Goal: Information Seeking & Learning: Learn about a topic

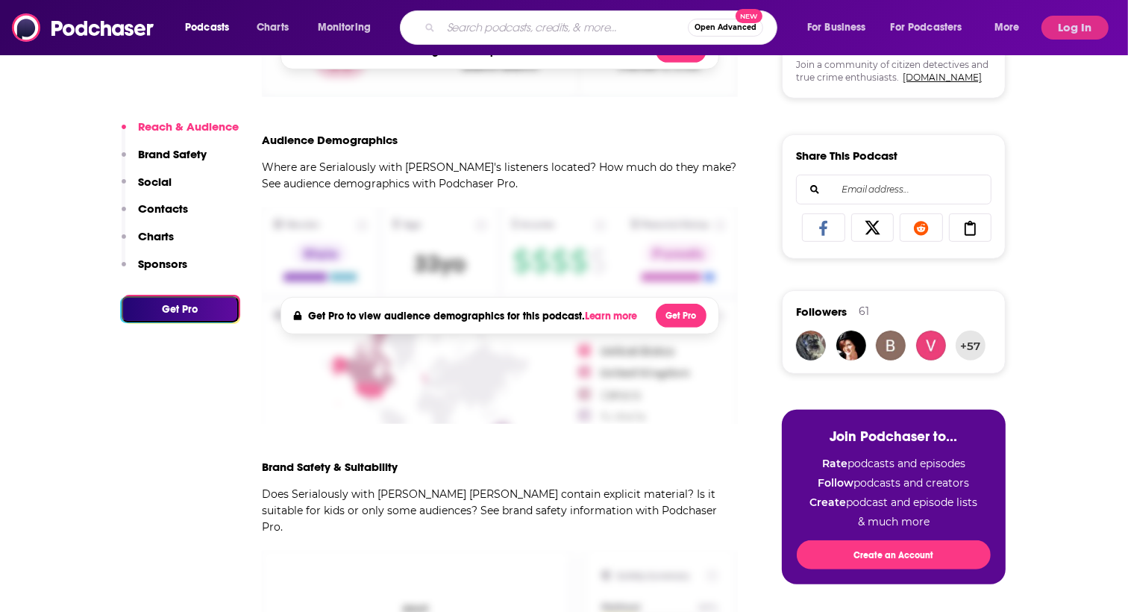
click at [496, 24] on input "Search podcasts, credits, & more..." at bounding box center [564, 28] width 247 height 24
type input "sex with [PERSON_NAME]"
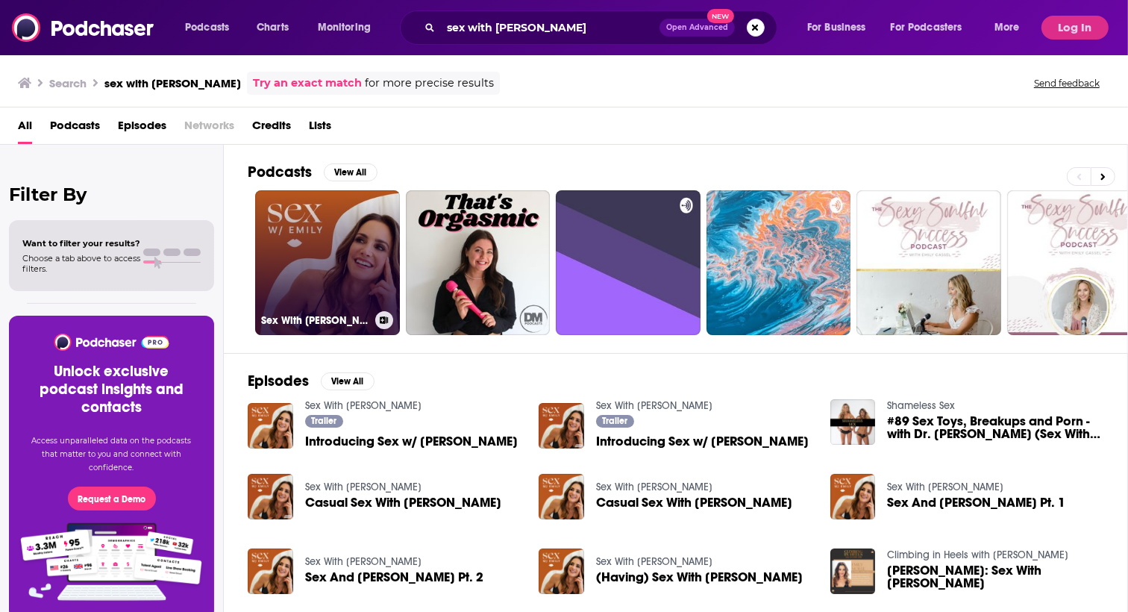
click at [312, 234] on link "Sex With [PERSON_NAME]" at bounding box center [327, 262] width 145 height 145
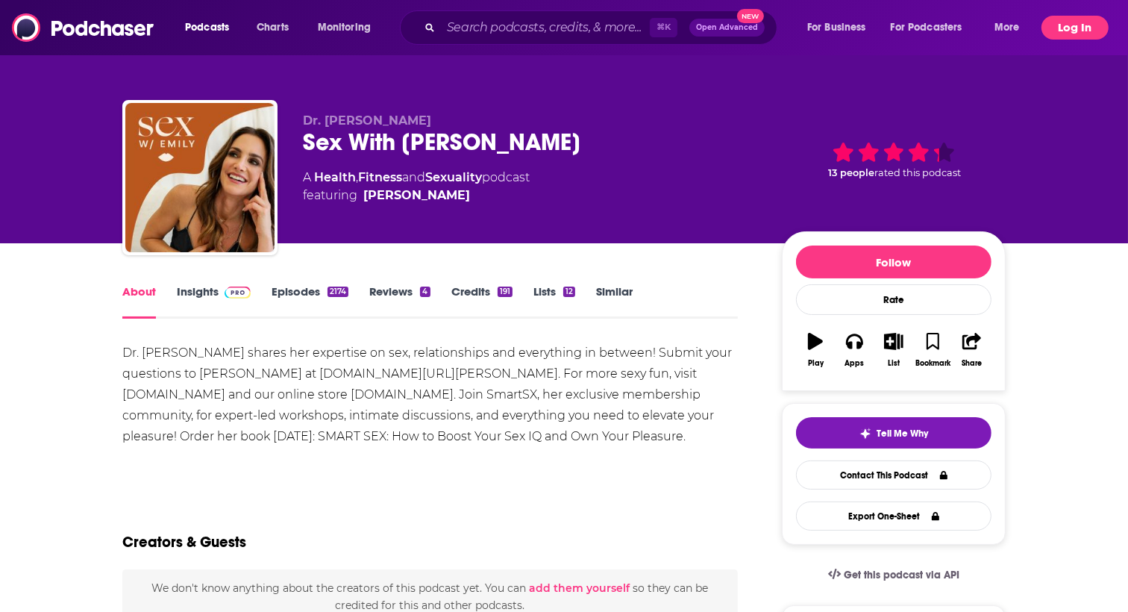
click at [1081, 20] on button "Log In" at bounding box center [1075, 28] width 67 height 24
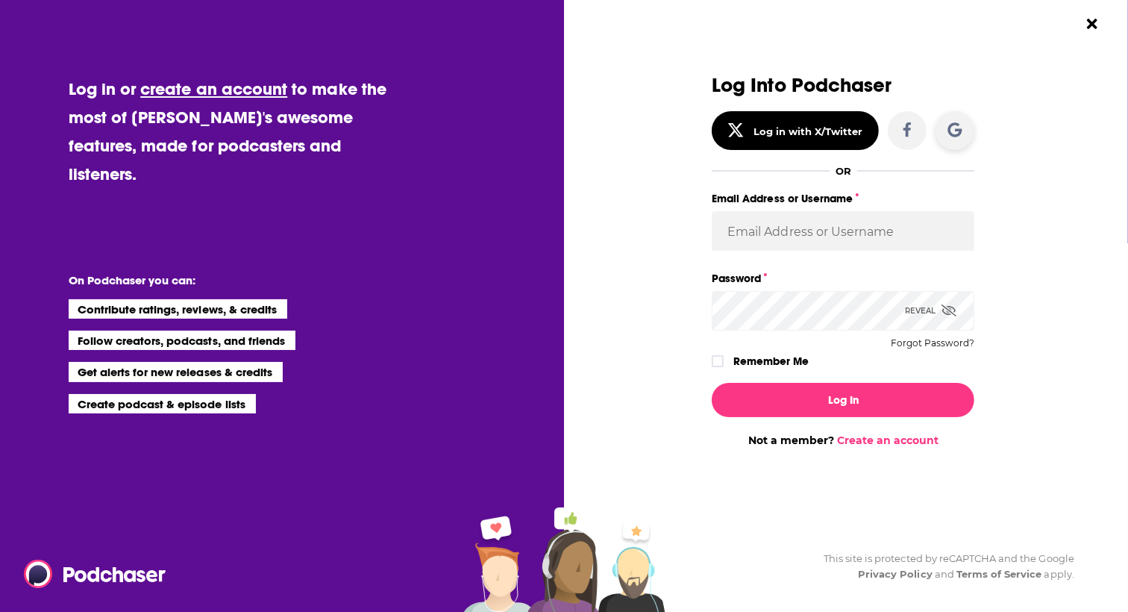
click at [954, 129] on icon "Dialog" at bounding box center [955, 129] width 15 height 15
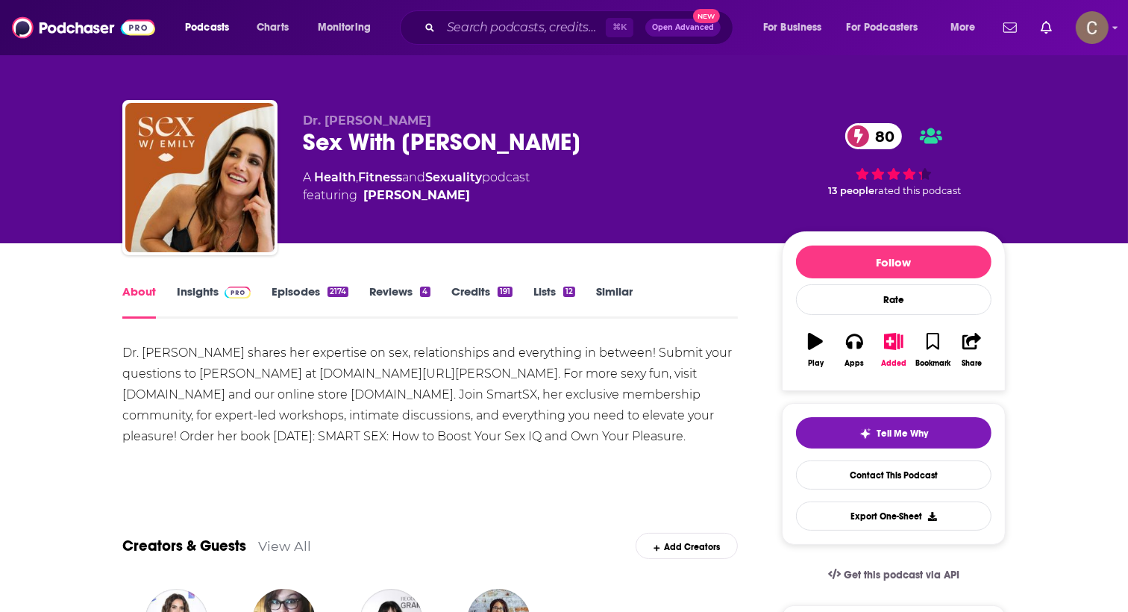
click at [210, 298] on link "Insights" at bounding box center [214, 301] width 74 height 34
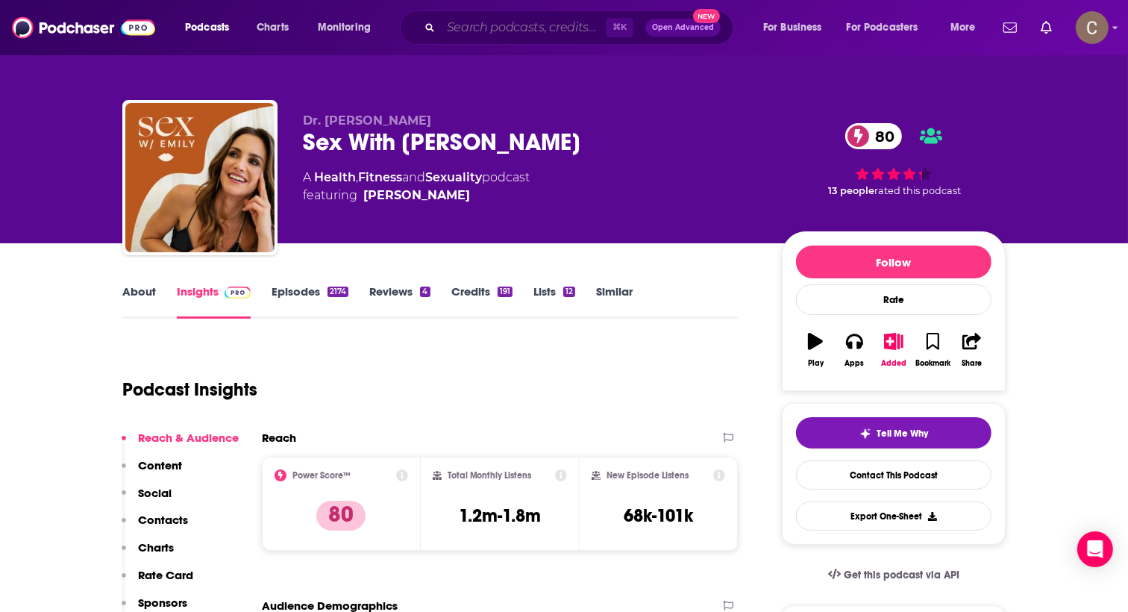
click at [449, 22] on input "Search podcasts, credits, & more..." at bounding box center [523, 28] width 165 height 24
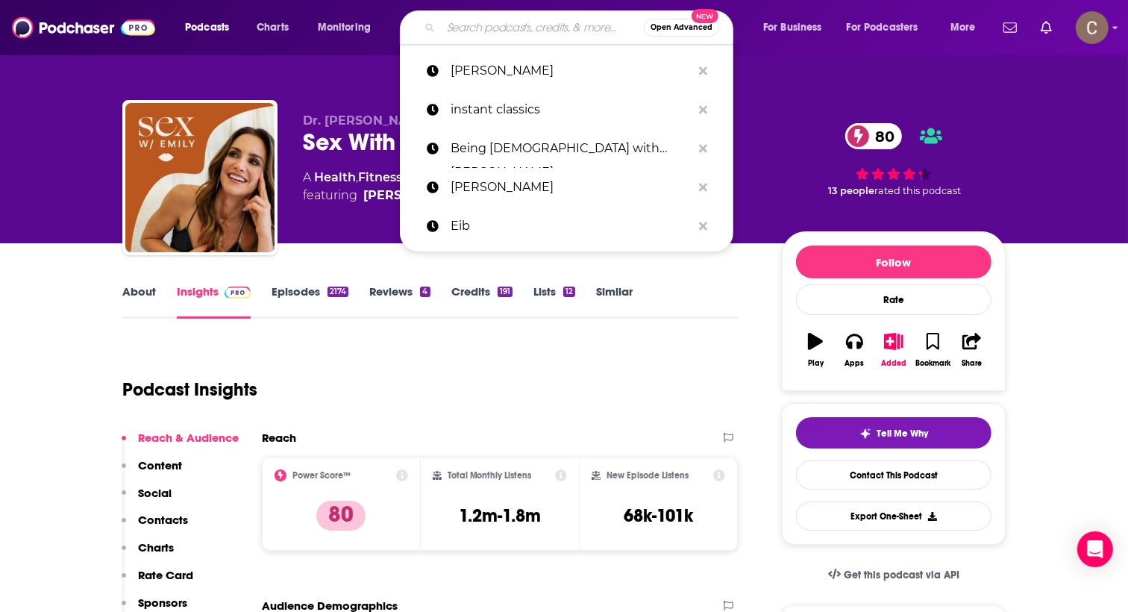
paste input "Living on Earth"
type input "Living on Earth"
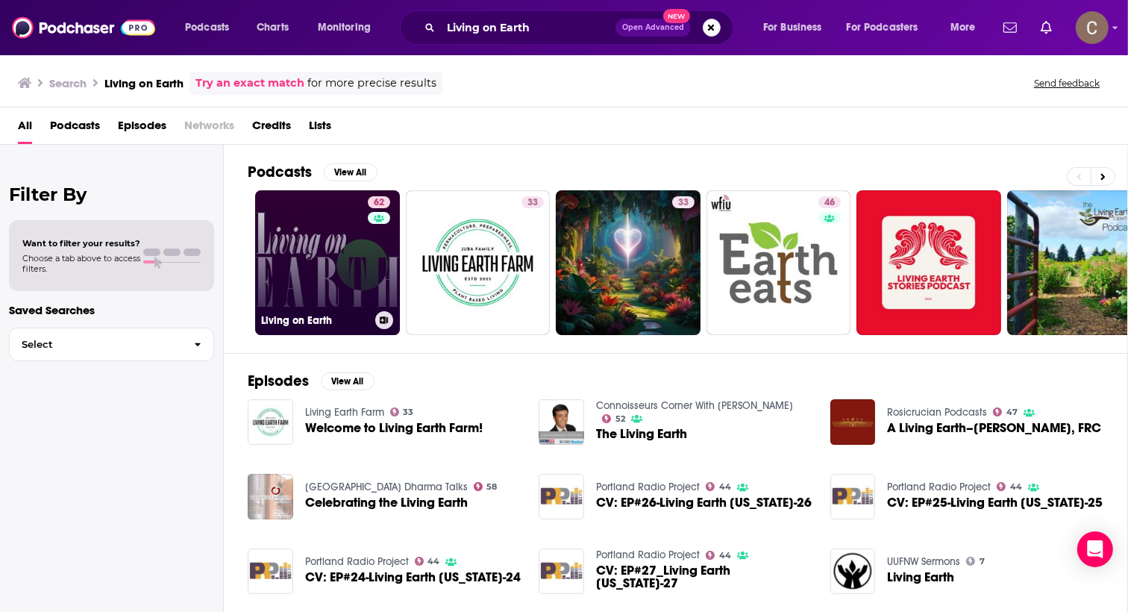
click at [304, 243] on link "62 Living on Earth" at bounding box center [327, 262] width 145 height 145
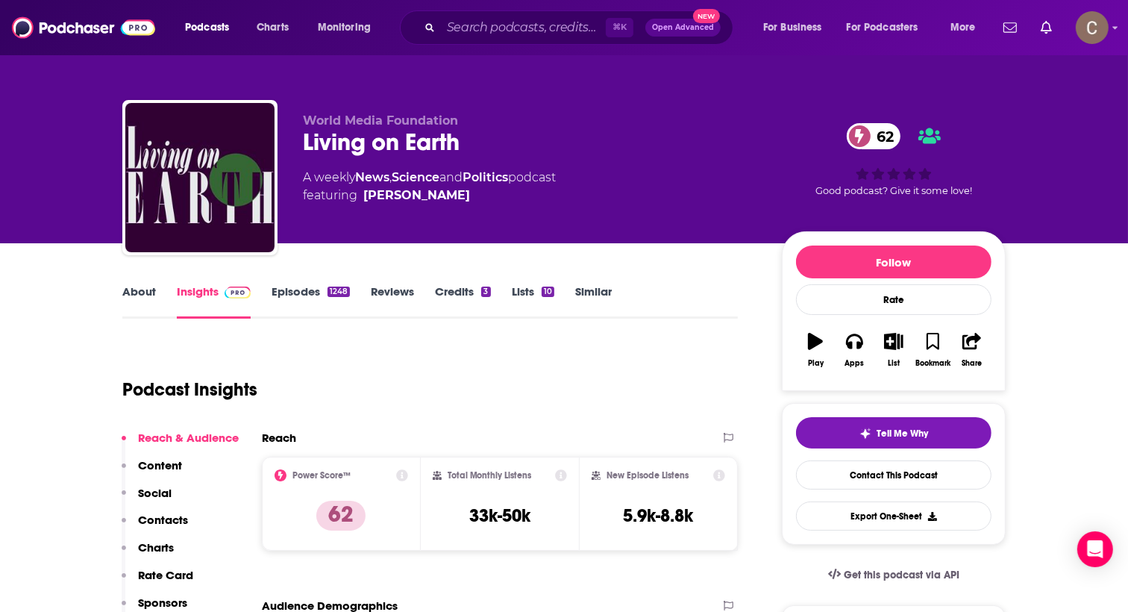
click at [310, 294] on link "Episodes 1248" at bounding box center [311, 301] width 78 height 34
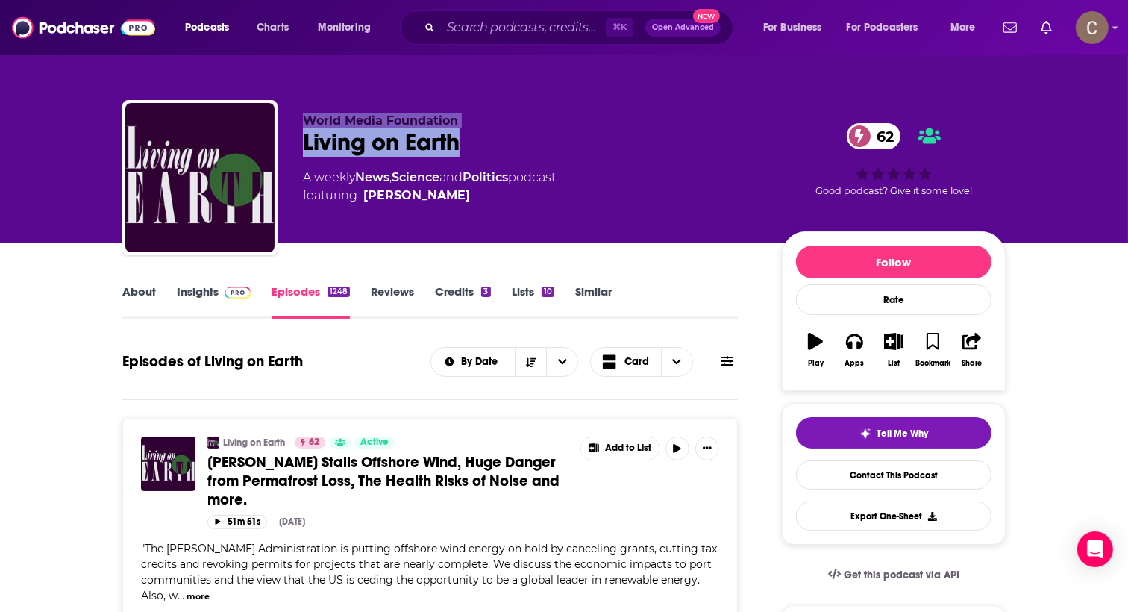
drag, startPoint x: 479, startPoint y: 150, endPoint x: 293, endPoint y: 125, distance: 188.2
click at [293, 125] on div "World Media Foundation Living on Earth 62 A weekly News , Science and Politics …" at bounding box center [564, 180] width 884 height 161
copy div "World Media Foundation Living on Earth"
drag, startPoint x: 477, startPoint y: 14, endPoint x: 477, endPoint y: 25, distance: 10.4
click at [477, 15] on div "⌘ K Open Advanced New" at bounding box center [567, 27] width 334 height 34
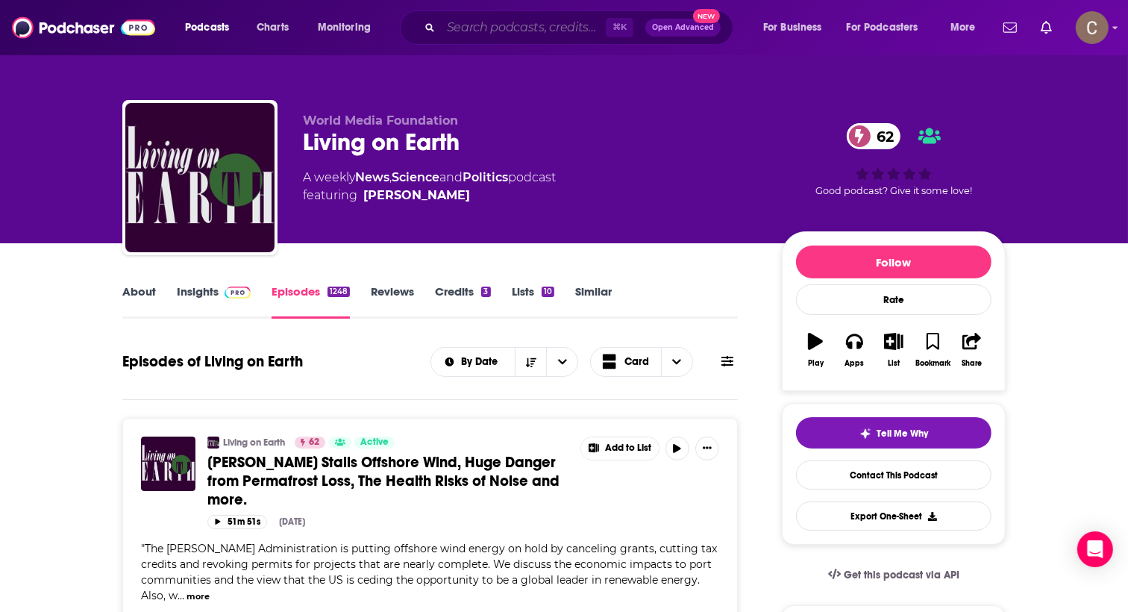
click at [478, 25] on input "Search podcasts, credits, & more..." at bounding box center [523, 28] width 165 height 24
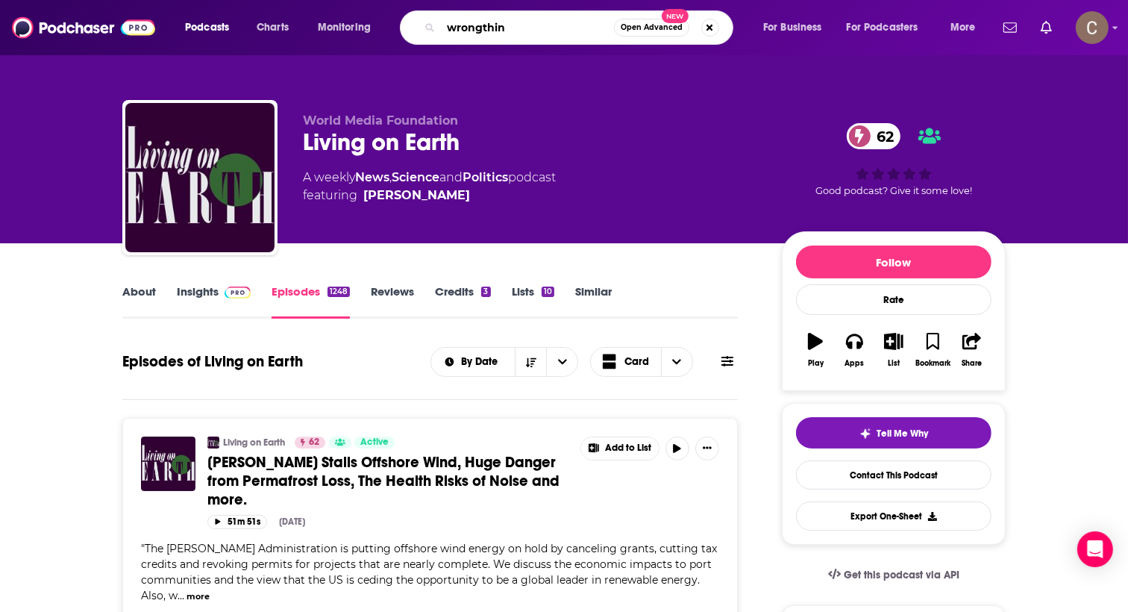
type input "wrongthink"
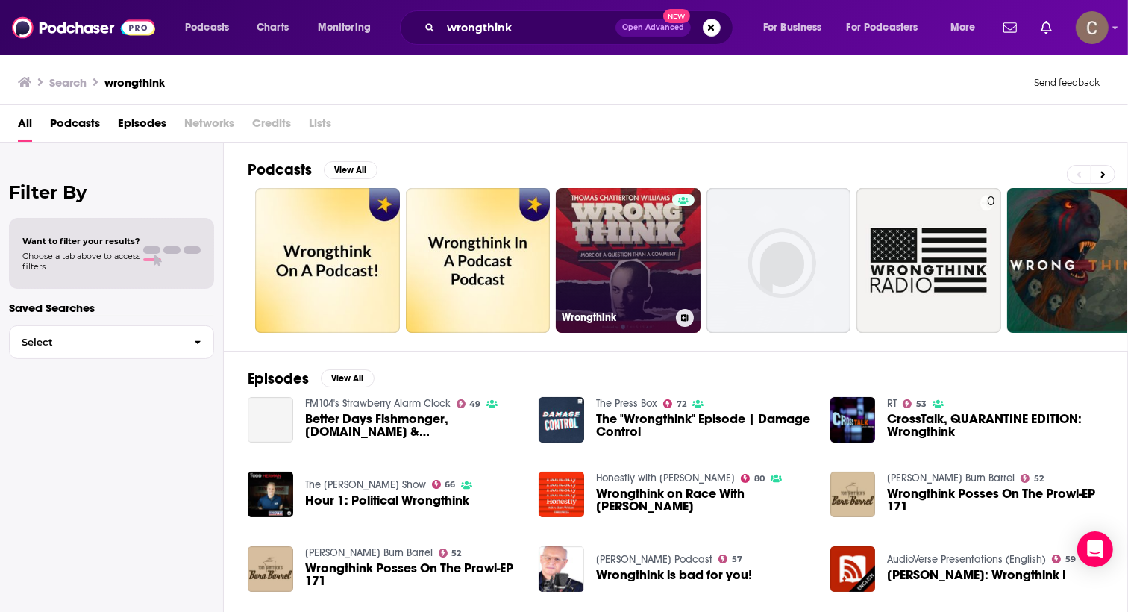
click at [630, 245] on link "Wrongthink" at bounding box center [628, 260] width 145 height 145
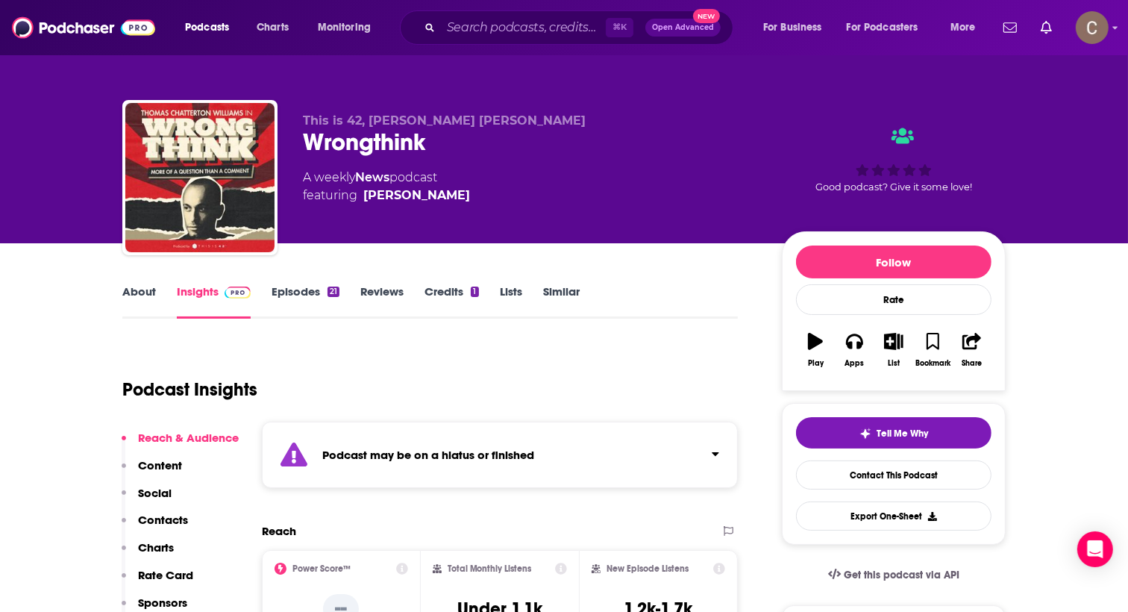
click at [662, 447] on div "Podcast may be on a hiatus or finished" at bounding box center [500, 455] width 476 height 66
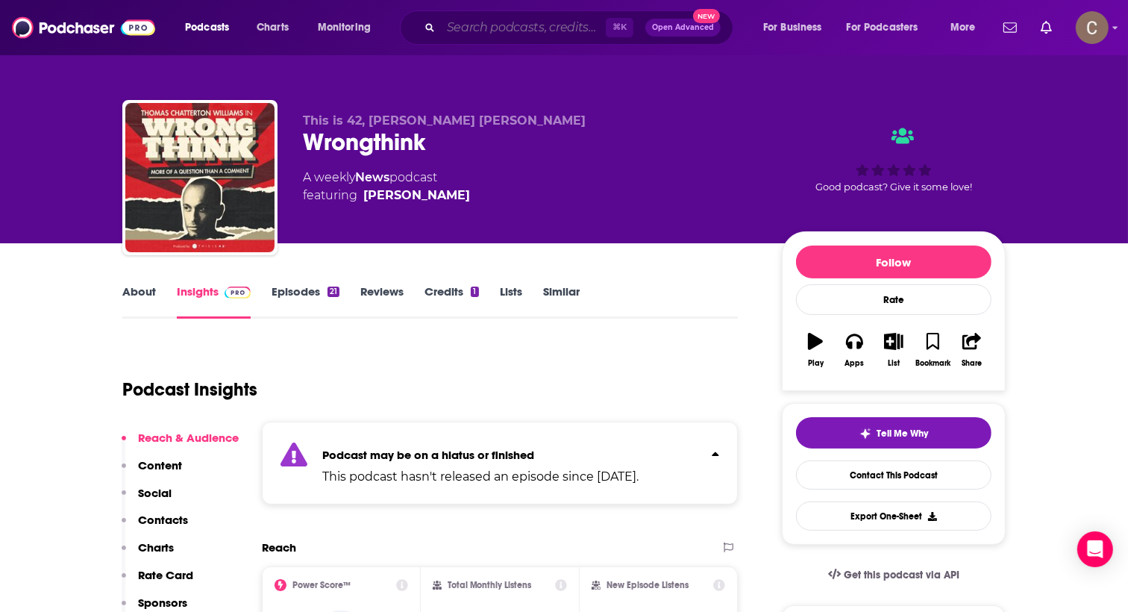
click at [493, 27] on input "Search podcasts, credits, & more..." at bounding box center [523, 28] width 165 height 24
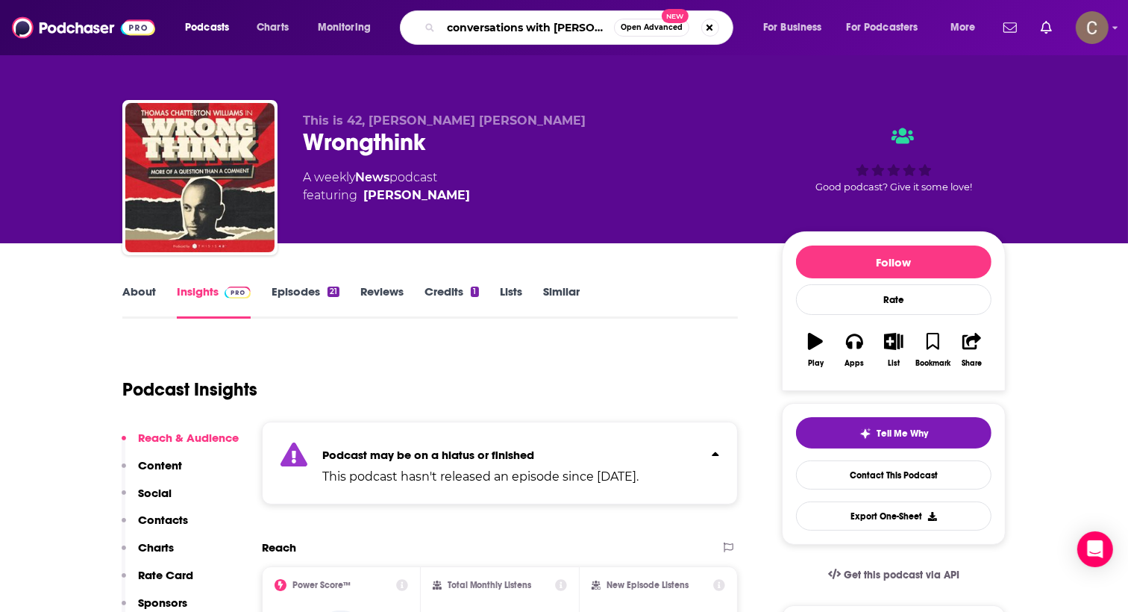
type input "conversations with [PERSON_NAME]"
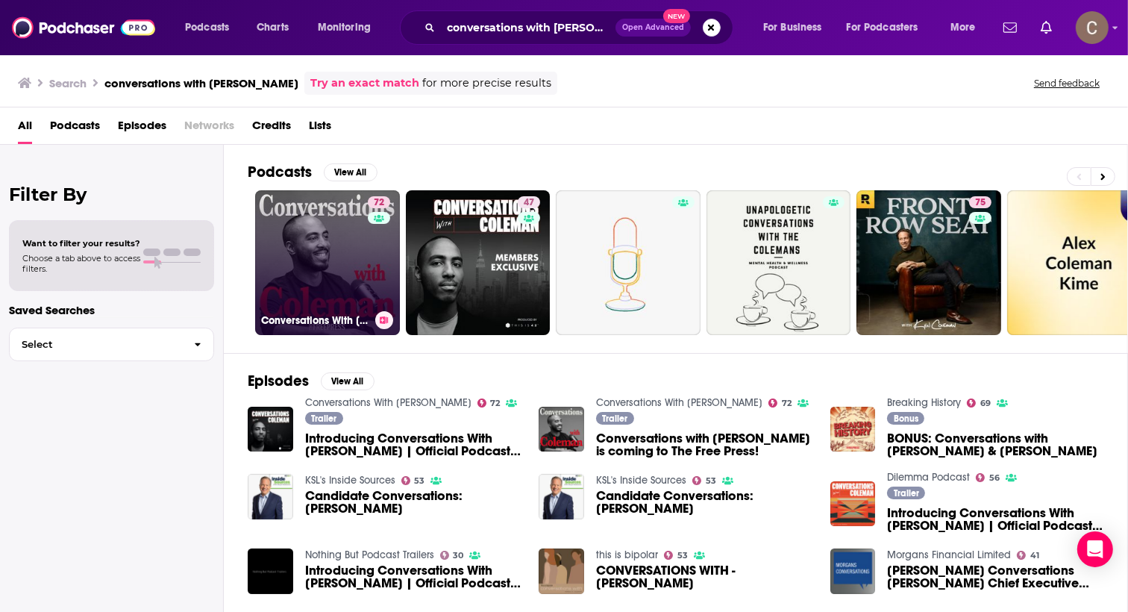
click at [349, 244] on link "72 Conversations With [PERSON_NAME]" at bounding box center [327, 262] width 145 height 145
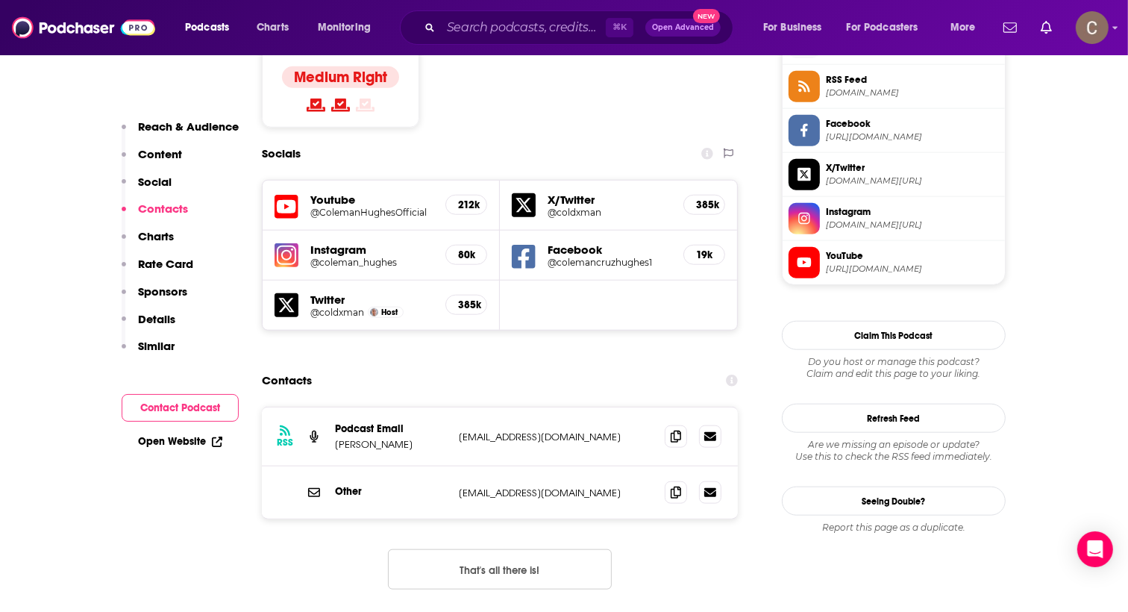
scroll to position [1451, 0]
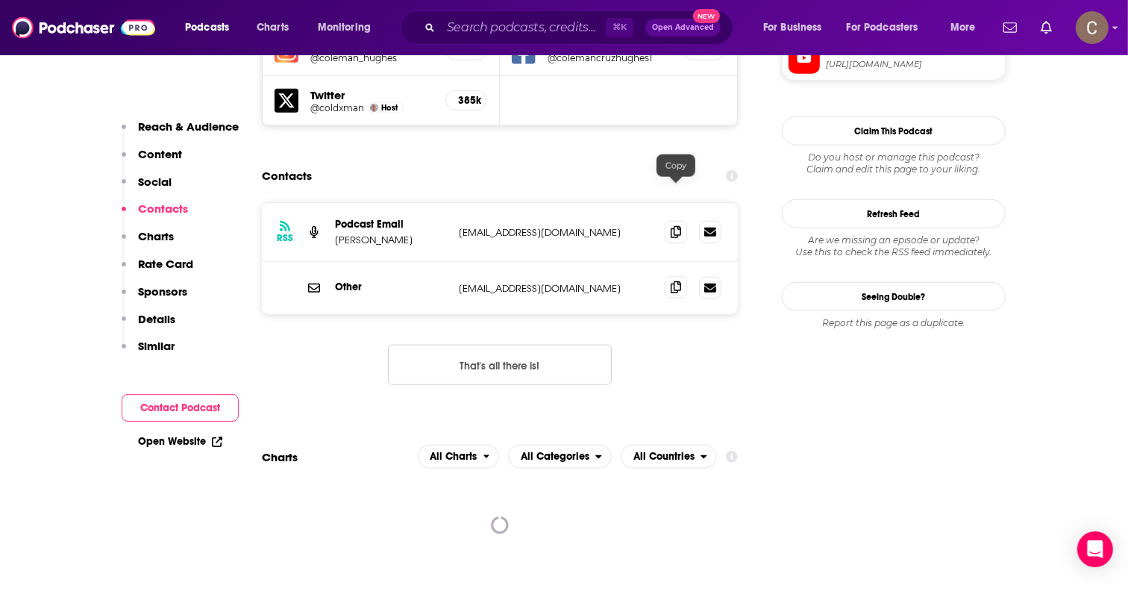
click at [675, 281] on icon at bounding box center [676, 287] width 10 height 12
